Goal: Information Seeking & Learning: Learn about a topic

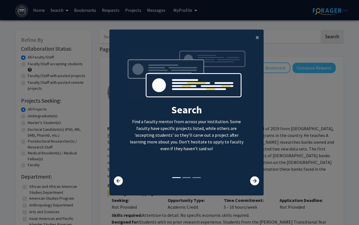
click at [257, 173] on div "Search Find a faculty mentor from across your institution. Some faculty have sp…" at bounding box center [187, 113] width 154 height 126
click at [256, 180] on icon at bounding box center [254, 180] width 9 height 9
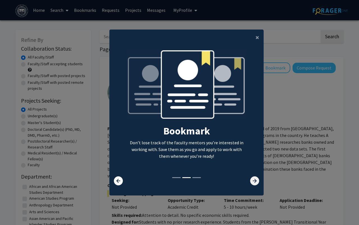
click at [256, 180] on icon at bounding box center [254, 180] width 9 height 9
click at [255, 183] on icon at bounding box center [254, 180] width 9 height 9
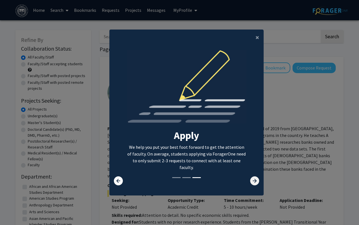
click at [255, 183] on icon at bounding box center [254, 180] width 9 height 9
click at [253, 184] on icon at bounding box center [254, 180] width 9 height 9
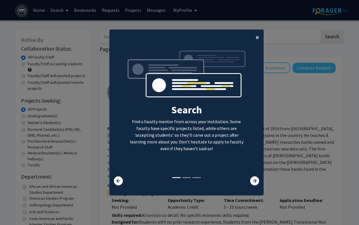
click at [257, 37] on span "×" at bounding box center [258, 37] width 4 height 9
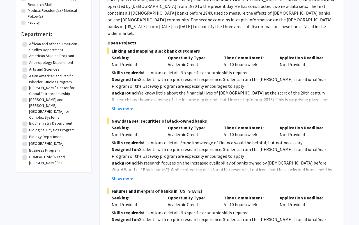
scroll to position [143, 0]
click at [126, 105] on button "Show more" at bounding box center [123, 108] width 22 height 7
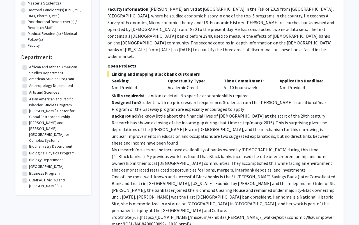
scroll to position [0, 0]
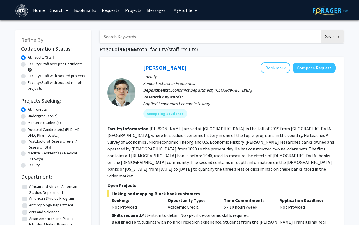
click at [252, 37] on input "Search Keywords" at bounding box center [210, 36] width 220 height 13
type input "politics"
click at [321, 30] on button "Search" at bounding box center [332, 36] width 23 height 13
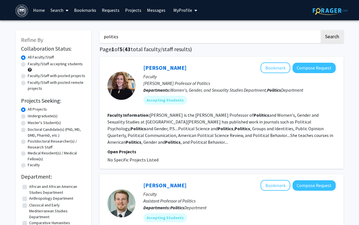
click at [58, 13] on link "Search" at bounding box center [60, 10] width 24 height 20
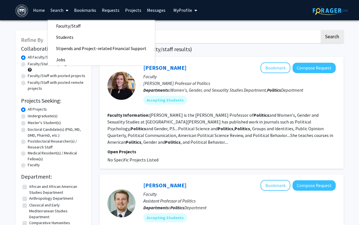
click at [40, 8] on link "Home" at bounding box center [38, 10] width 17 height 20
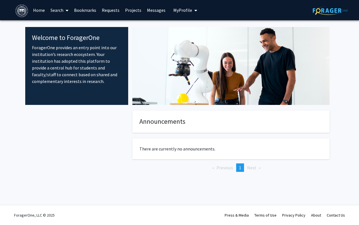
click at [53, 11] on link "Search" at bounding box center [60, 10] width 24 height 20
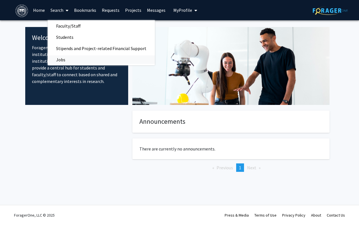
click at [68, 62] on span "Jobs" at bounding box center [61, 59] width 26 height 11
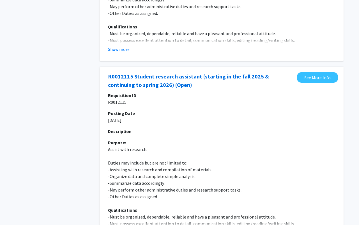
scroll to position [167, 0]
